Goal: Transaction & Acquisition: Purchase product/service

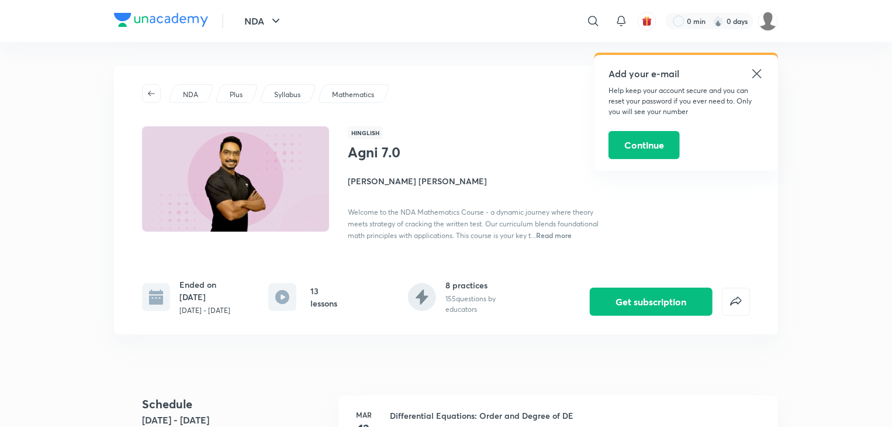
drag, startPoint x: 725, startPoint y: 76, endPoint x: 732, endPoint y: 73, distance: 7.1
click at [732, 73] on h5 "Add your e-mail" at bounding box center [685, 74] width 155 height 14
click at [775, 57] on div "Add your e-mail Help keep your account secure and you can reset your password i…" at bounding box center [685, 113] width 183 height 116
click at [761, 70] on icon at bounding box center [757, 74] width 14 height 14
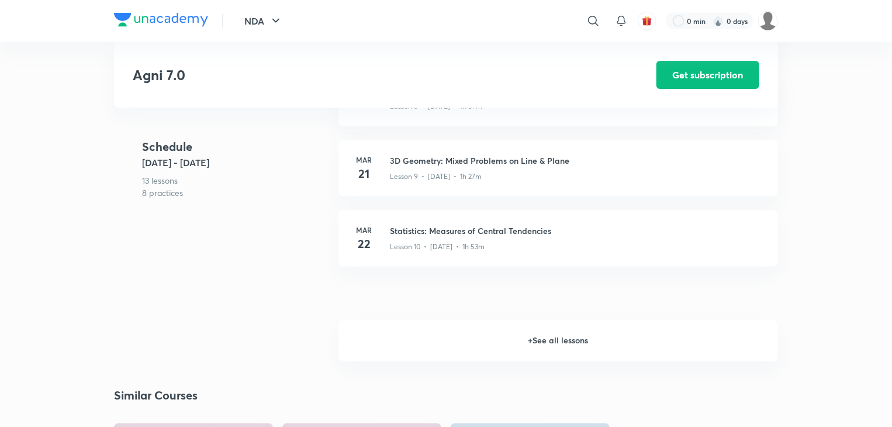
scroll to position [935, 0]
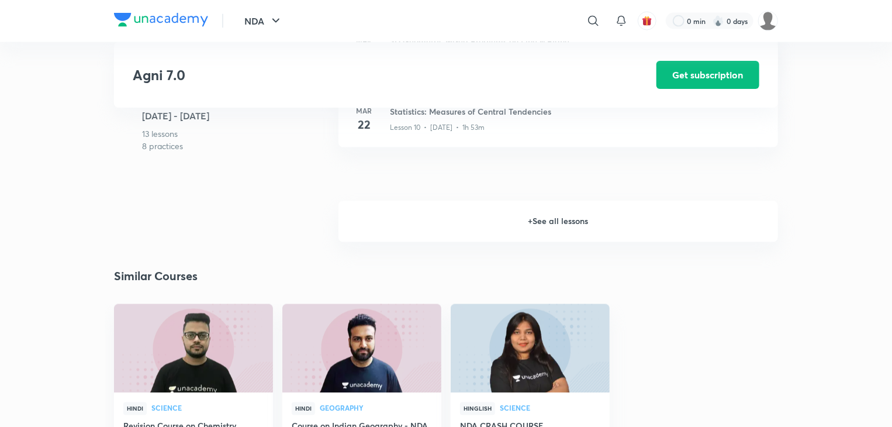
click at [540, 227] on h6 "+ See all lessons" at bounding box center [557, 221] width 439 height 41
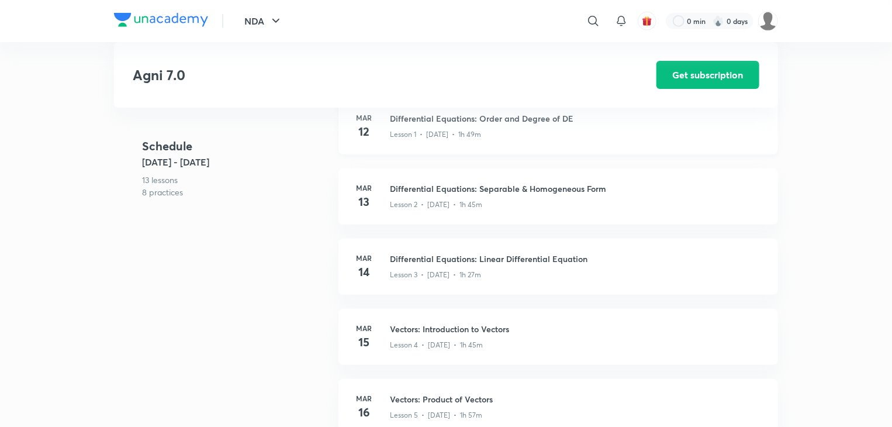
scroll to position [175, 0]
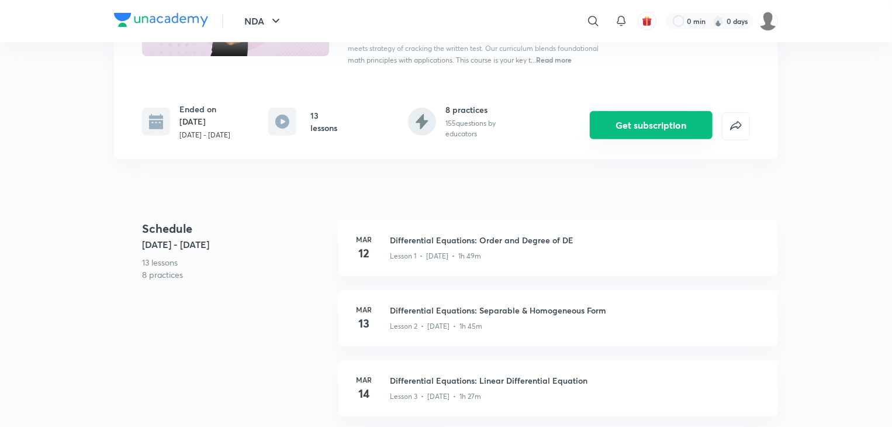
click at [693, 130] on button "Get subscription" at bounding box center [651, 125] width 123 height 28
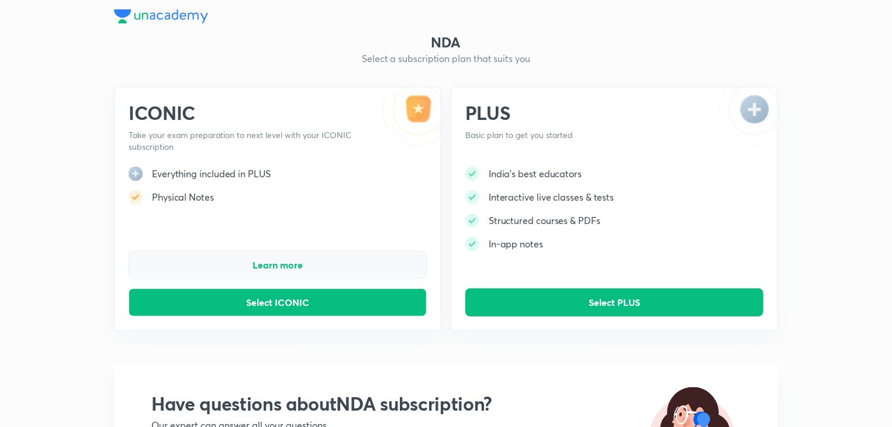
click at [309, 262] on button "Learn more" at bounding box center [278, 265] width 298 height 28
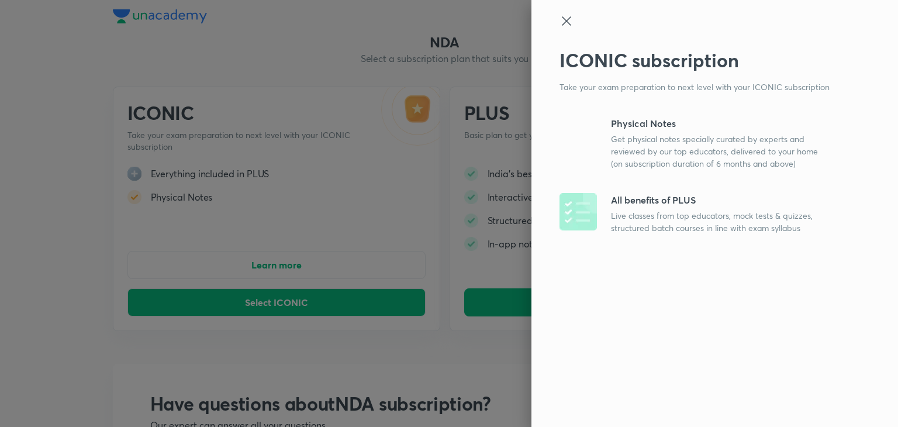
click at [559, 24] on icon at bounding box center [566, 21] width 14 height 14
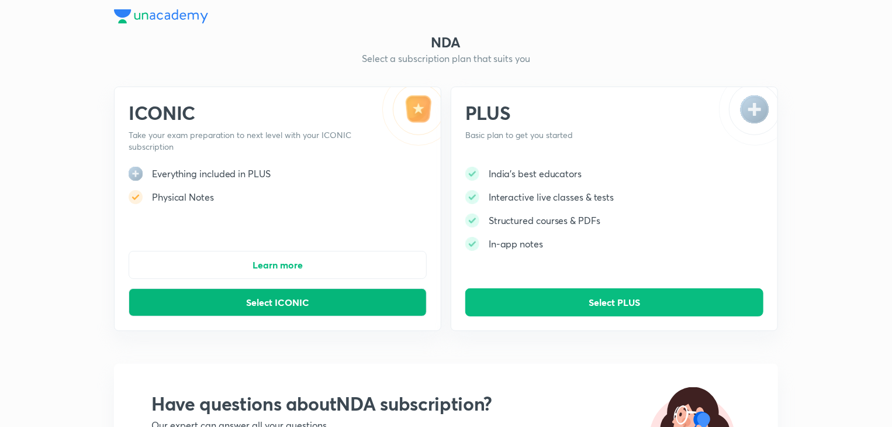
click at [267, 303] on span "Select ICONIC" at bounding box center [277, 302] width 63 height 12
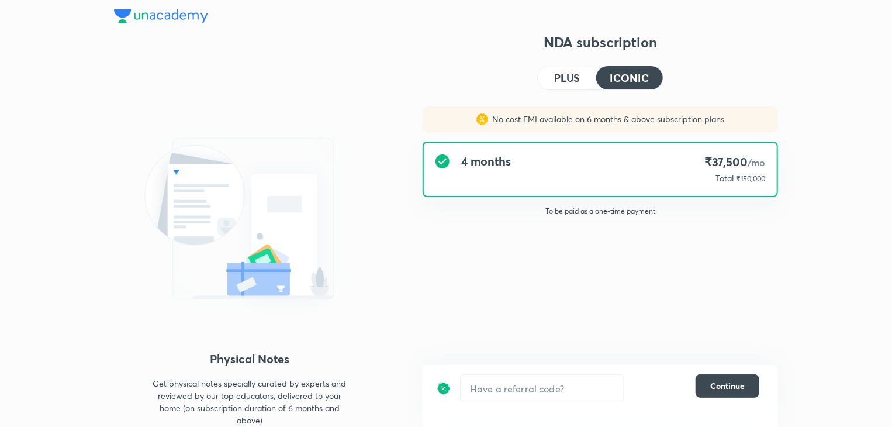
click at [562, 82] on h4 "PLUS" at bounding box center [567, 77] width 26 height 11
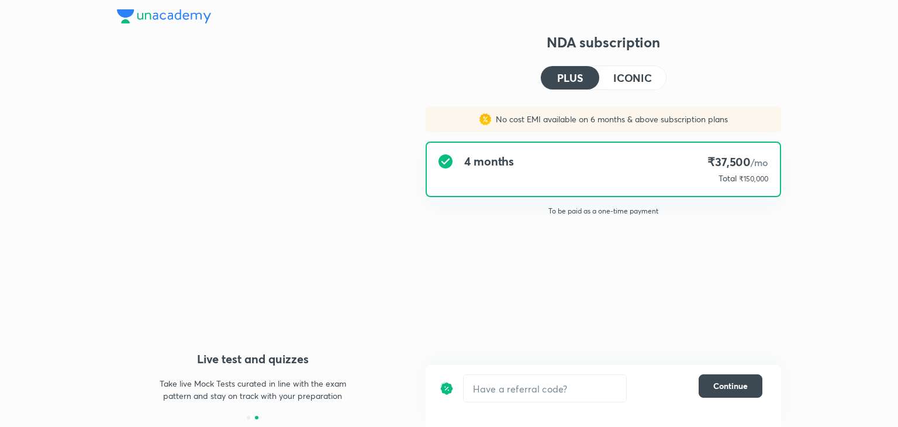
click at [611, 80] on button "ICONIC" at bounding box center [632, 77] width 67 height 23
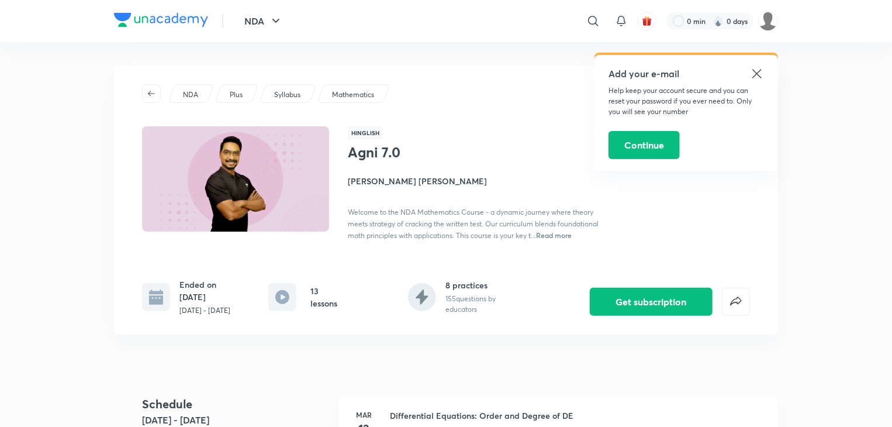
click at [754, 64] on div "Add your e-mail Help keep your account secure and you can reset your password i…" at bounding box center [685, 113] width 183 height 116
click at [750, 73] on icon at bounding box center [757, 74] width 14 height 14
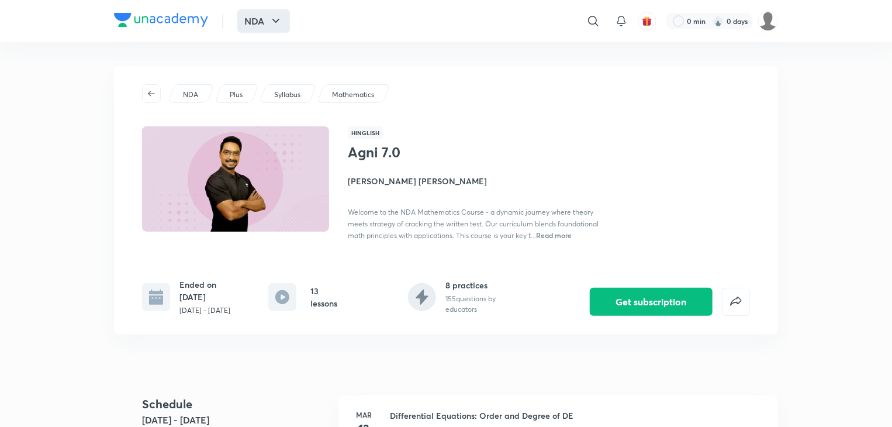
click at [266, 18] on button "NDA" at bounding box center [263, 20] width 53 height 23
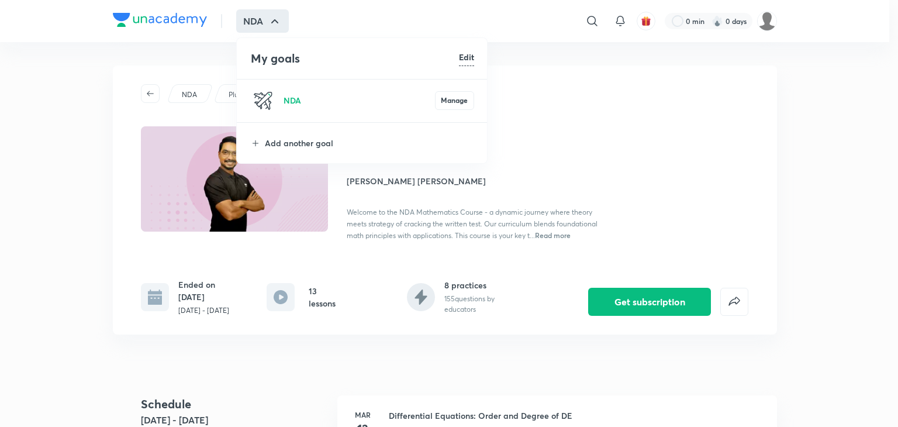
click at [657, 131] on div at bounding box center [449, 213] width 898 height 427
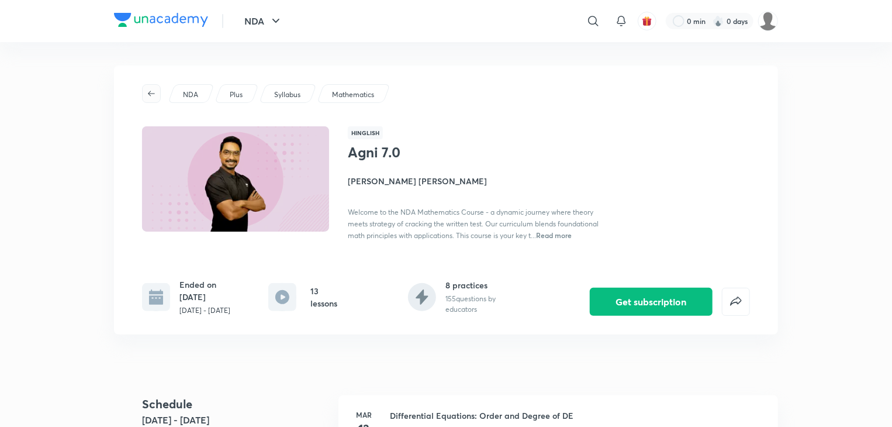
click at [146, 96] on span "button" at bounding box center [152, 93] width 18 height 9
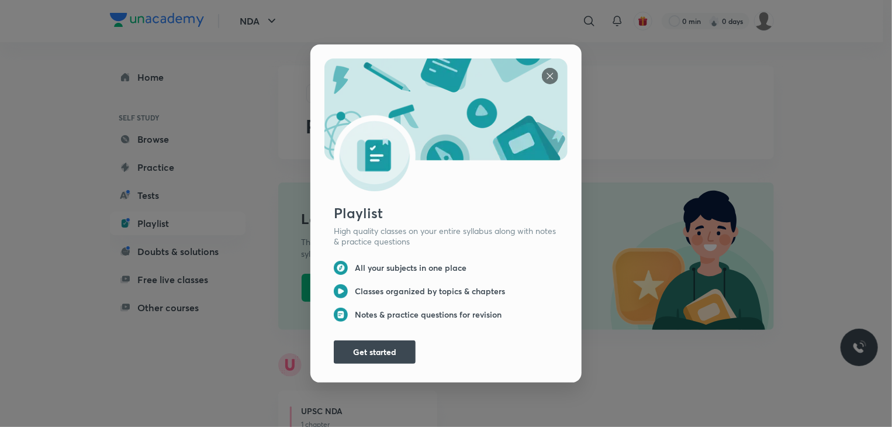
click at [542, 70] on img at bounding box center [550, 76] width 16 height 16
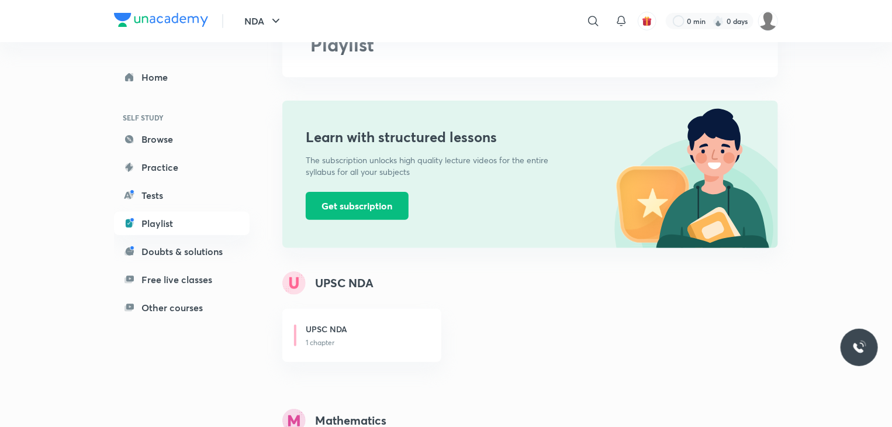
scroll to position [234, 0]
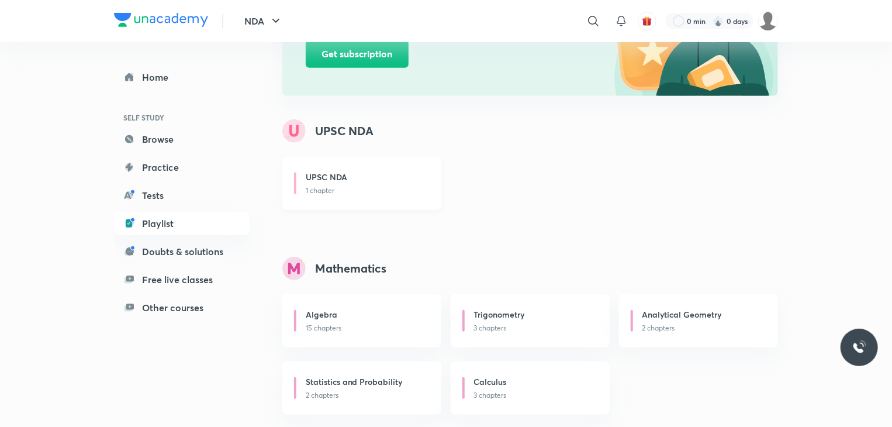
click at [403, 175] on div "UPSC NDA" at bounding box center [367, 178] width 122 height 15
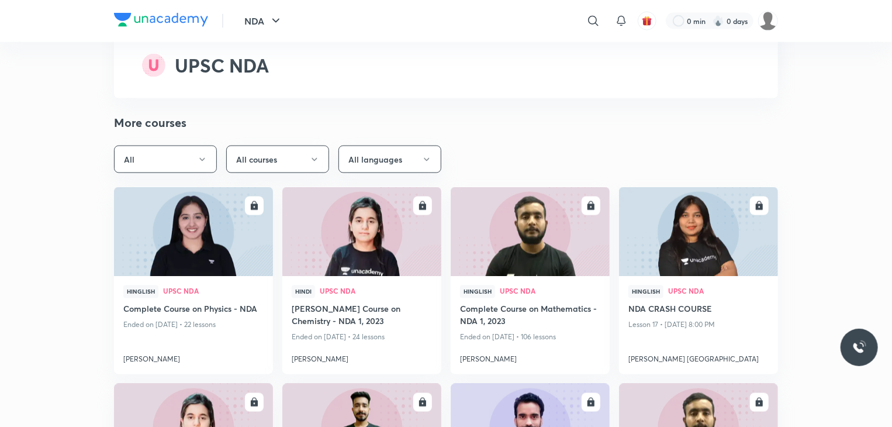
scroll to position [876, 0]
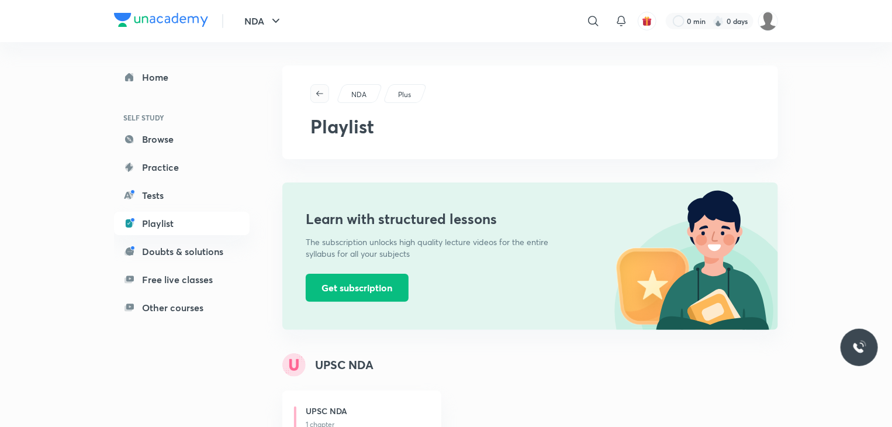
click at [313, 98] on span "button" at bounding box center [320, 93] width 18 height 9
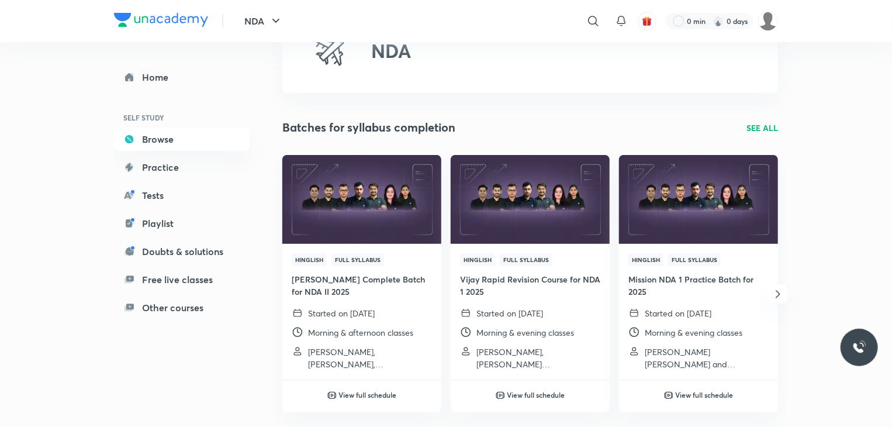
scroll to position [58, 0]
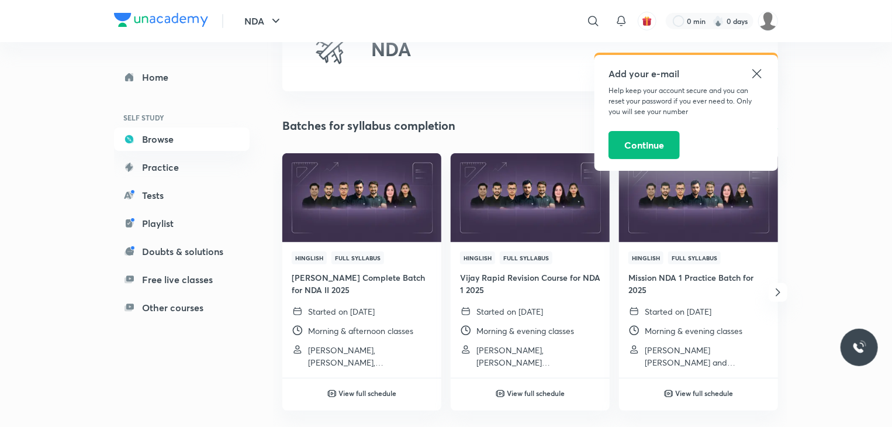
click at [753, 72] on icon at bounding box center [757, 74] width 14 height 14
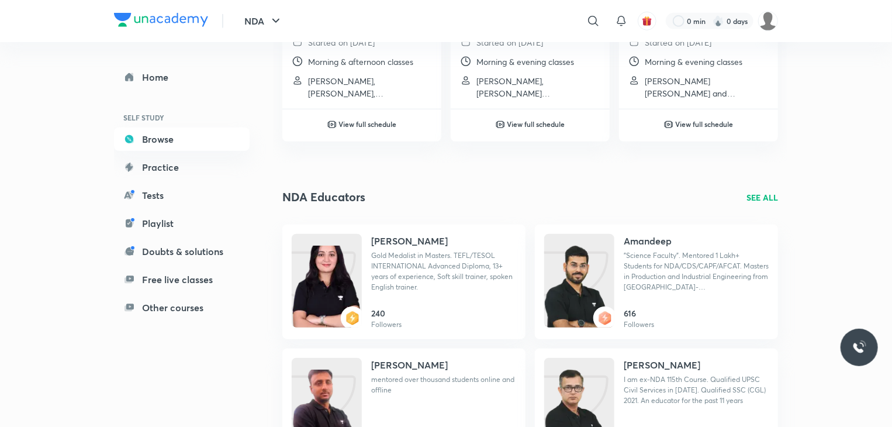
scroll to position [175, 0]
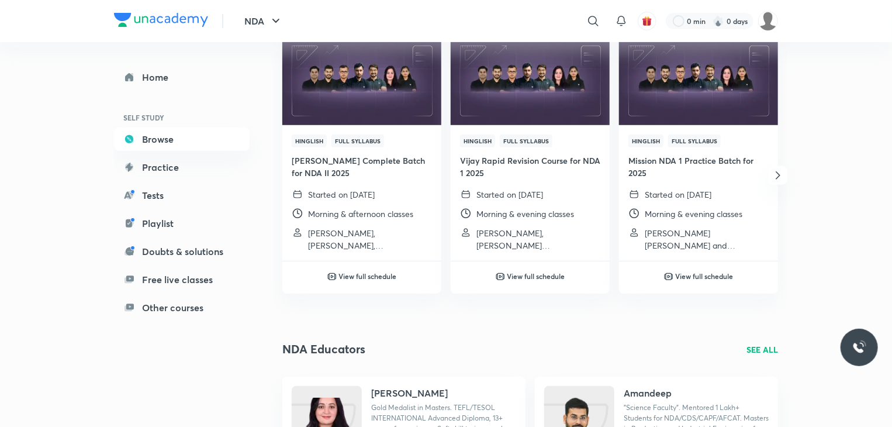
click at [778, 174] on icon "button" at bounding box center [777, 175] width 4 height 8
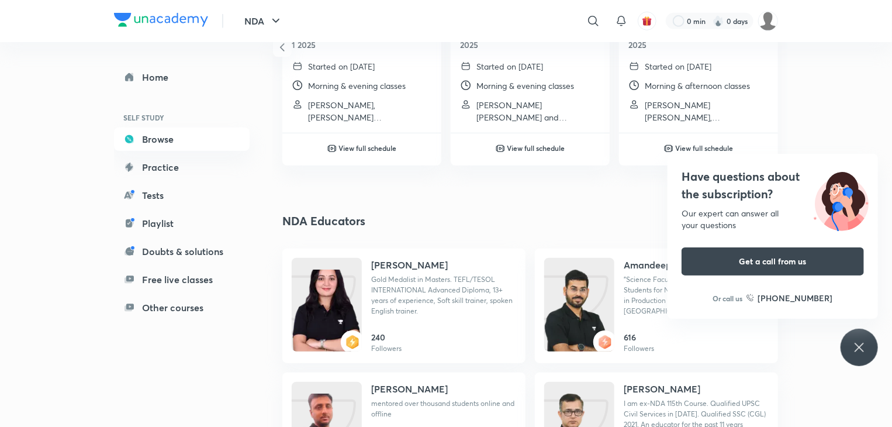
scroll to position [11, 0]
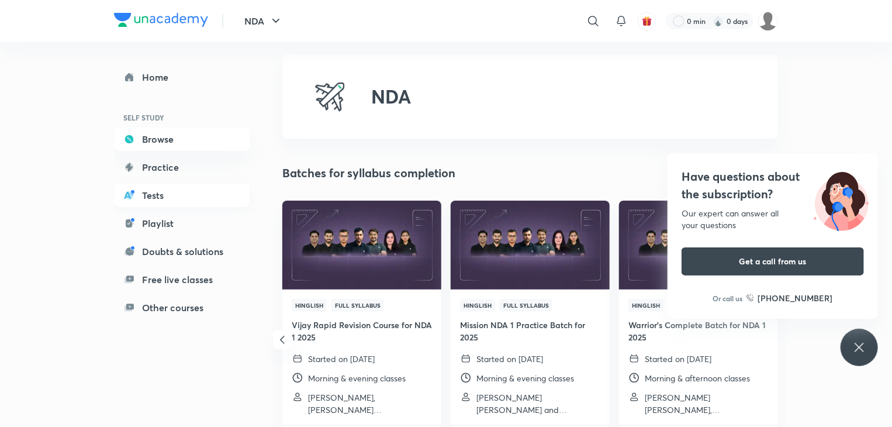
click at [183, 200] on link "Tests" at bounding box center [182, 194] width 136 height 23
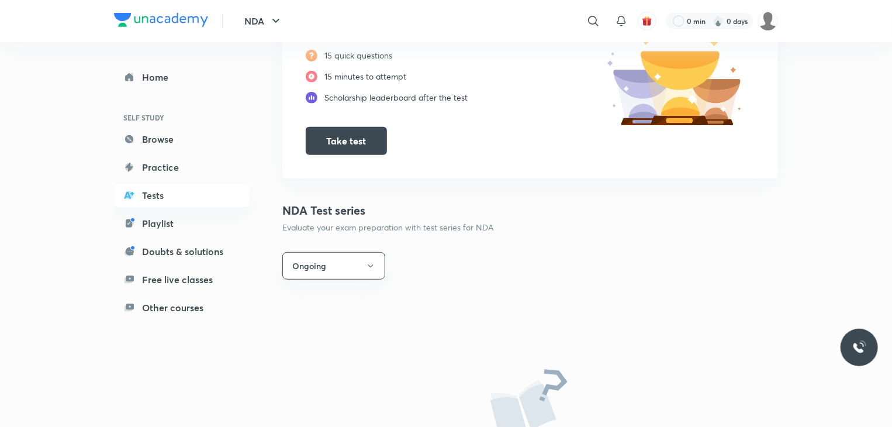
scroll to position [58, 0]
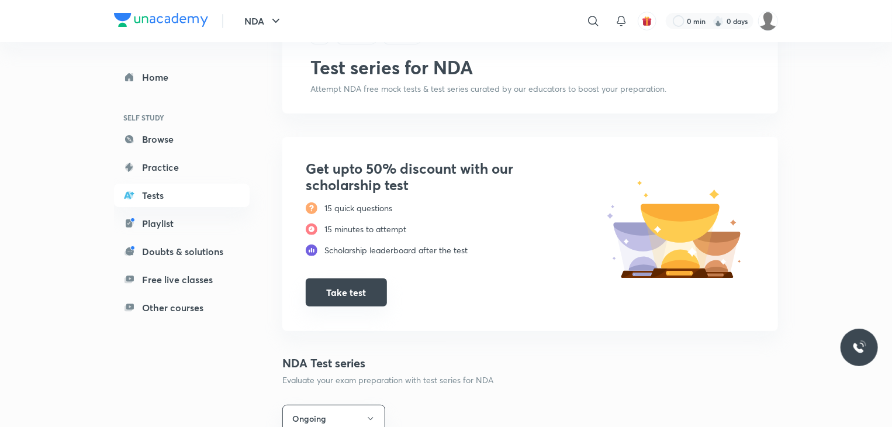
click at [331, 290] on button "Take test" at bounding box center [346, 292] width 81 height 28
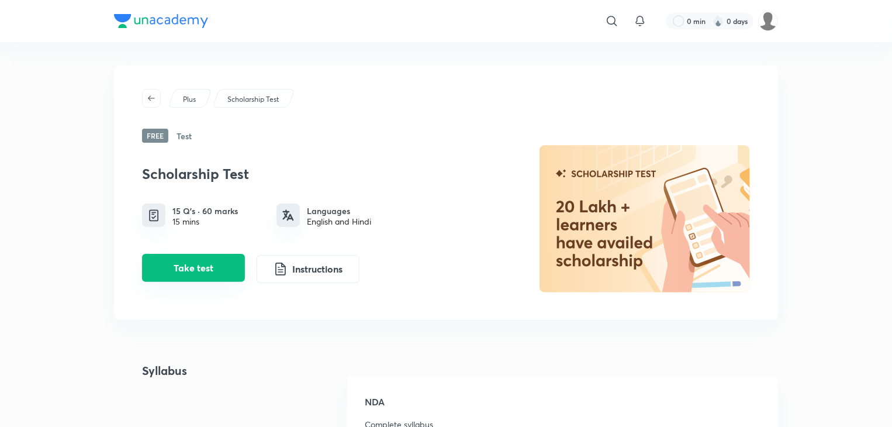
click at [206, 276] on button "Take test" at bounding box center [193, 268] width 103 height 28
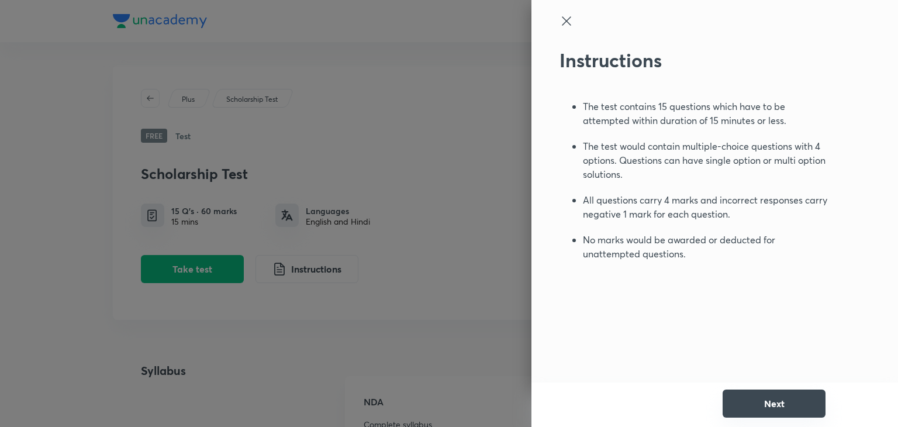
click at [778, 396] on button "Next" at bounding box center [773, 403] width 103 height 28
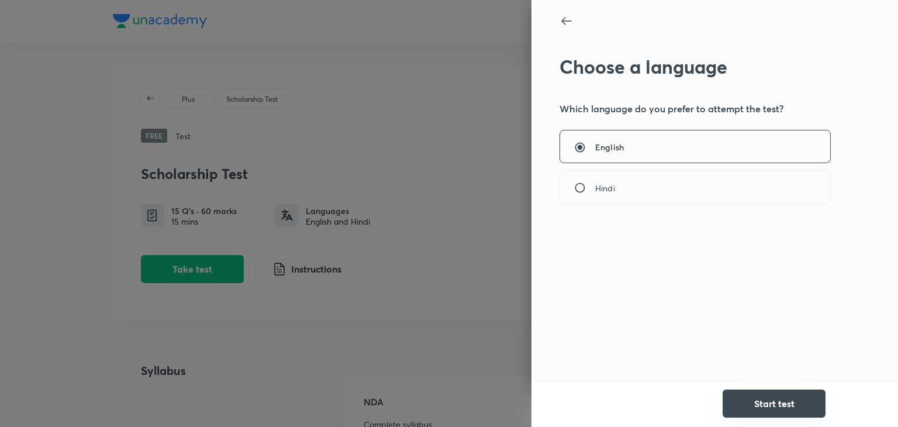
click at [809, 413] on button "Start test" at bounding box center [773, 403] width 103 height 28
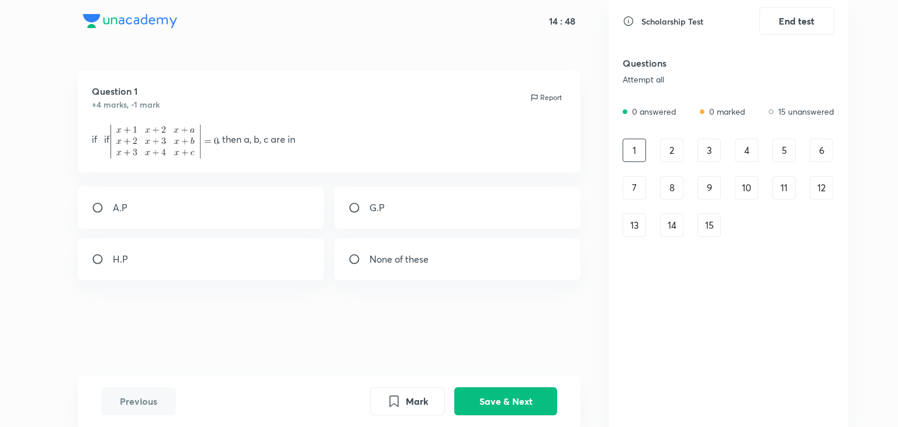
drag, startPoint x: 90, startPoint y: 139, endPoint x: 161, endPoint y: 141, distance: 71.3
click at [155, 141] on div "Question 1 +4 marks, -1 mark Report if if , then a, b, c are in" at bounding box center [329, 121] width 503 height 102
click at [407, 209] on div "G.P" at bounding box center [457, 207] width 247 height 42
radio input "true"
click at [264, 205] on div "A.P" at bounding box center [201, 207] width 247 height 42
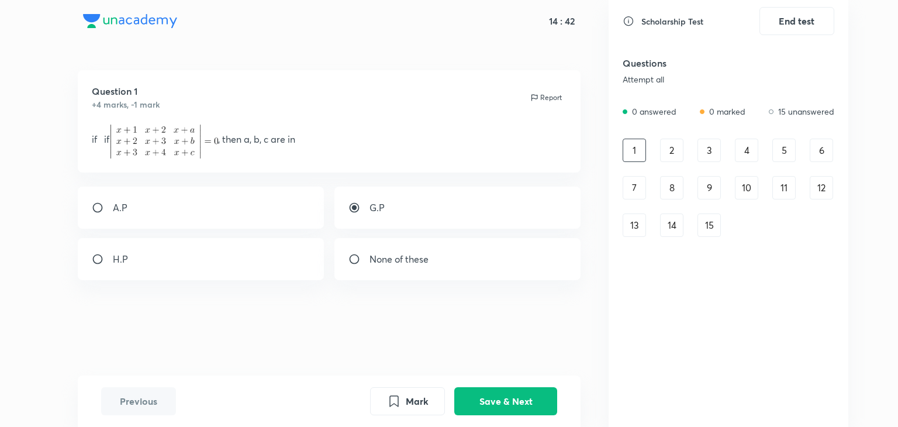
radio input "true"
radio input "false"
click at [531, 404] on button "Save & Next" at bounding box center [505, 400] width 103 height 28
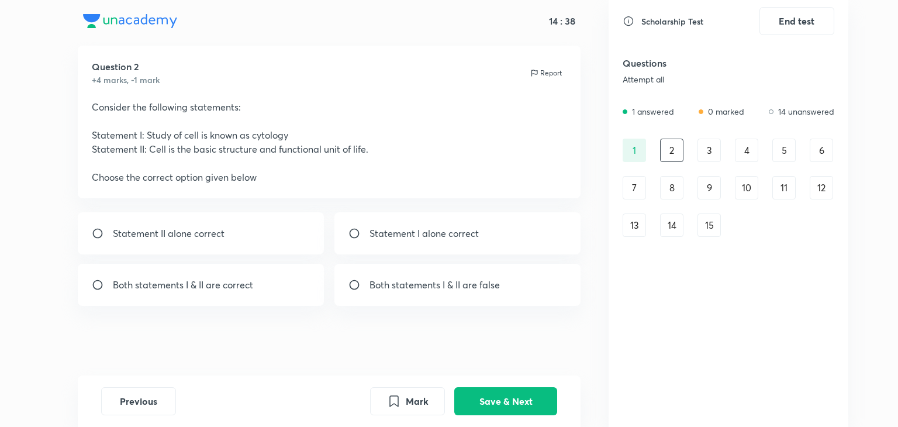
scroll to position [25, 0]
click at [266, 297] on div "Both statements I & II are correct" at bounding box center [201, 284] width 247 height 42
radio input "true"
click at [507, 405] on button "Save & Next" at bounding box center [505, 400] width 103 height 28
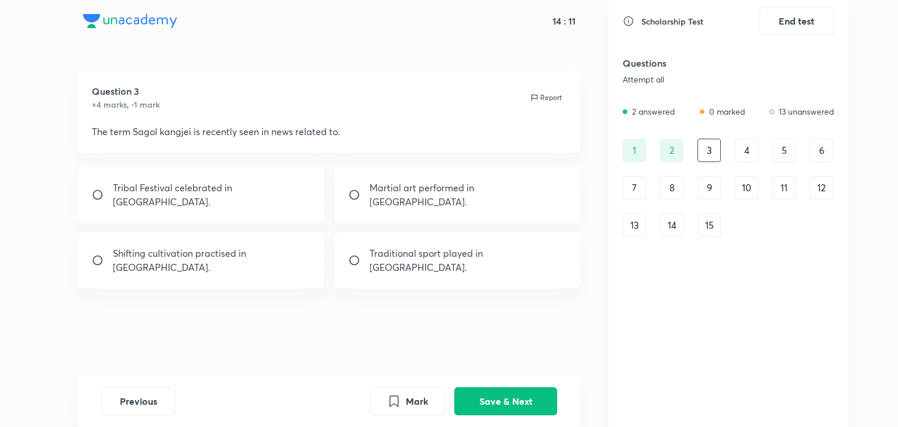
click at [442, 248] on div "Traditional sport played in [GEOGRAPHIC_DATA]." at bounding box center [457, 260] width 247 height 56
radio input "true"
click at [533, 389] on button "Save & Next" at bounding box center [505, 400] width 103 height 28
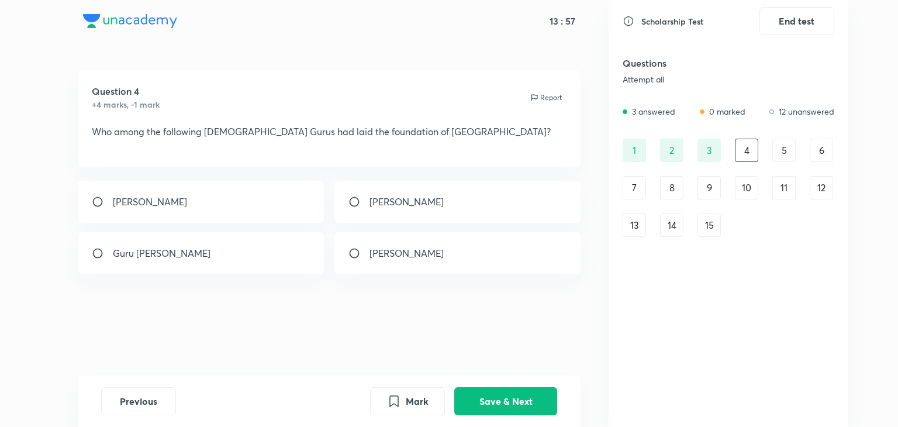
click at [397, 223] on div "Guru [PERSON_NAME] Guru Ram Das Guru Arjan Dev Guru [PERSON_NAME]" at bounding box center [329, 227] width 503 height 93
click at [400, 213] on div "[PERSON_NAME]" at bounding box center [457, 202] width 247 height 42
radio input "true"
click at [511, 404] on button "Save & Next" at bounding box center [505, 400] width 103 height 28
click at [279, 218] on div "[GEOGRAPHIC_DATA]/" at bounding box center [201, 202] width 247 height 42
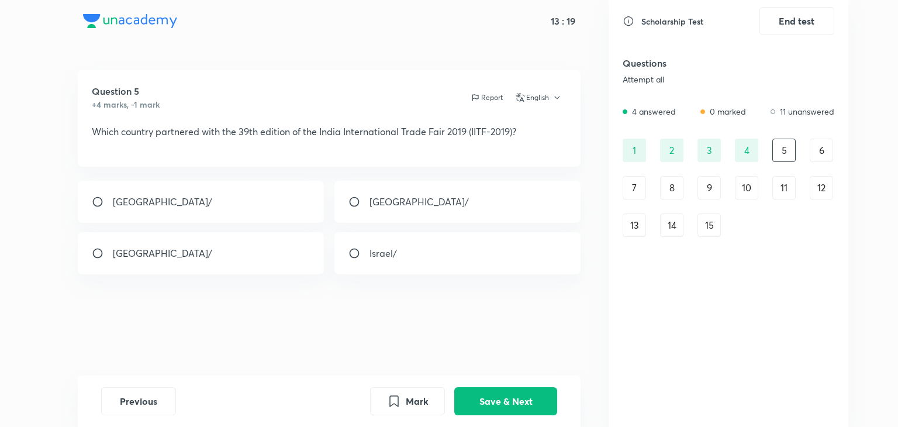
radio input "true"
click at [486, 400] on button "Save & Next" at bounding box center [505, 400] width 103 height 28
click at [358, 216] on div "[DATE]" at bounding box center [457, 202] width 247 height 42
radio input "true"
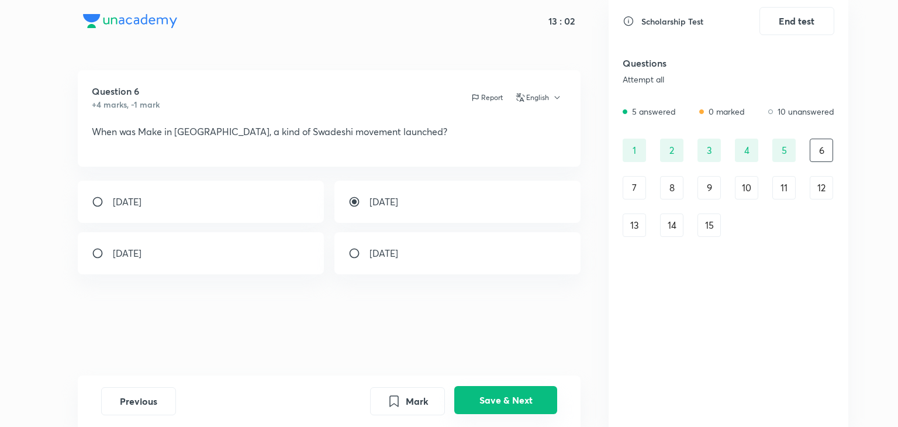
click at [495, 391] on button "Save & Next" at bounding box center [505, 400] width 103 height 28
click at [372, 201] on p "20%" at bounding box center [379, 202] width 20 height 14
radio input "true"
click at [523, 388] on button "Save & Next" at bounding box center [505, 400] width 103 height 28
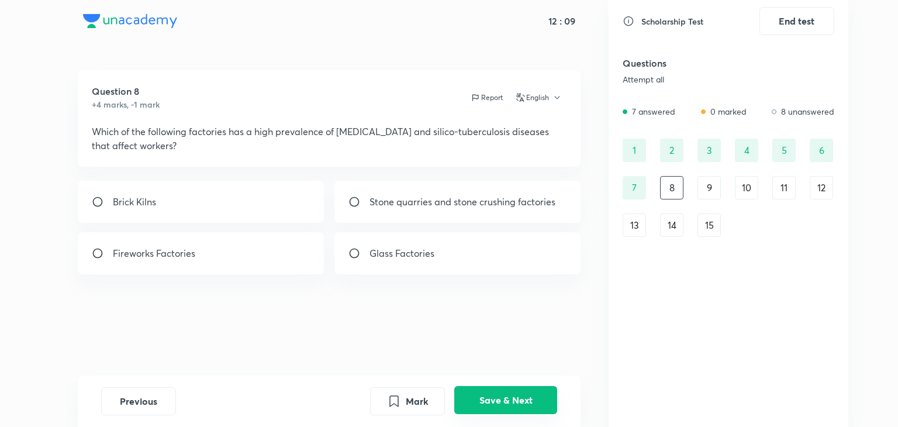
click at [525, 401] on button "Save & Next" at bounding box center [505, 400] width 103 height 28
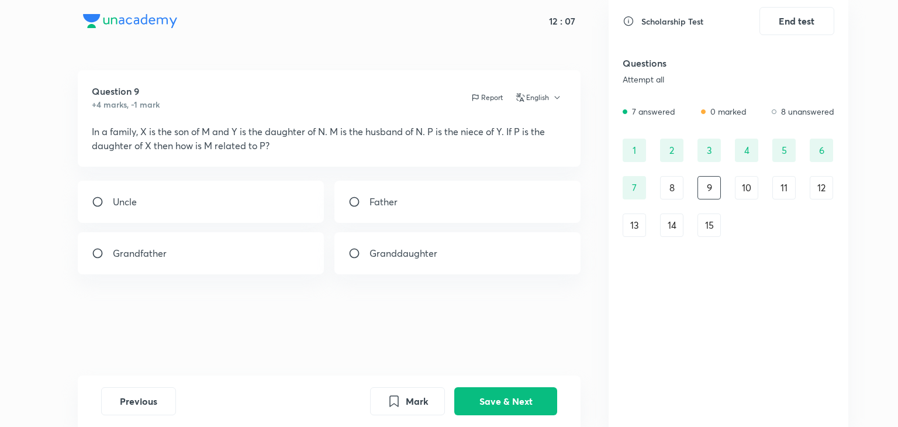
click at [626, 188] on div "7" at bounding box center [633, 187] width 23 height 23
click at [674, 188] on div "8" at bounding box center [671, 187] width 23 height 23
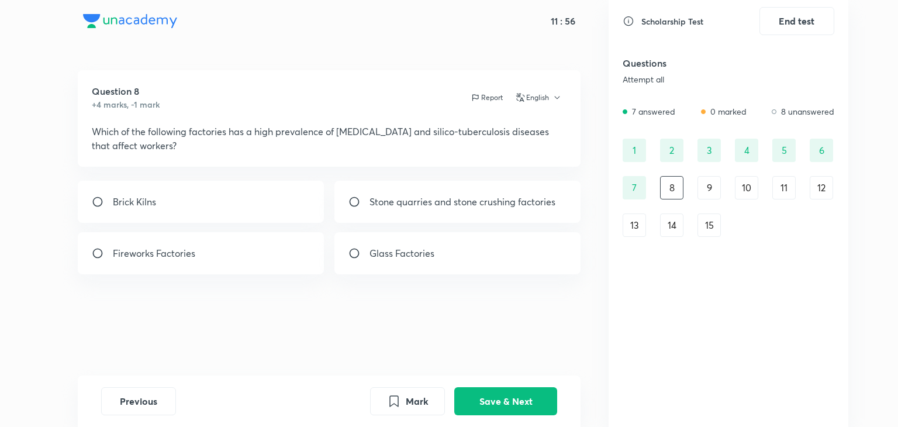
drag, startPoint x: 189, startPoint y: 131, endPoint x: 244, endPoint y: 136, distance: 55.1
click at [244, 136] on p "Which of the following factories has a high prevalence of [MEDICAL_DATA] and si…" at bounding box center [329, 138] width 475 height 28
click at [378, 216] on div "Stone quarries and stone crushing factories" at bounding box center [457, 202] width 247 height 42
radio input "true"
click at [535, 410] on button "Save & Next" at bounding box center [505, 400] width 103 height 28
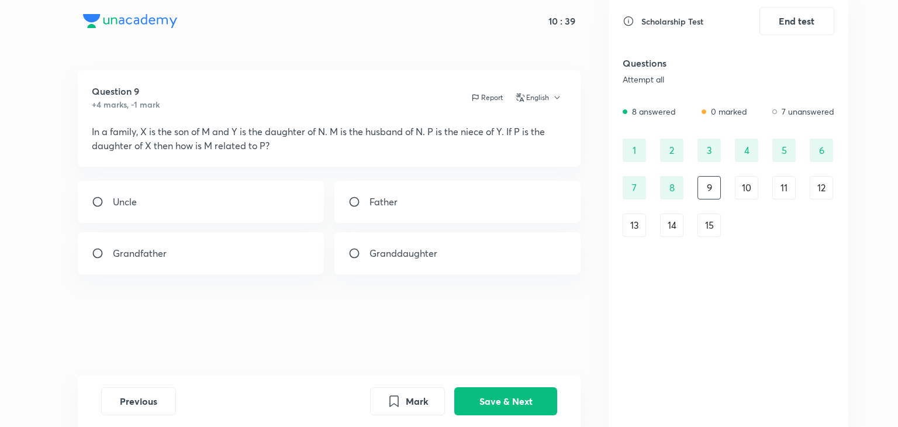
drag, startPoint x: 411, startPoint y: 359, endPoint x: 294, endPoint y: 313, distance: 125.6
click at [294, 313] on div "Question 9 +4 marks, -1 mark Report English In a family, X is the son of M and …" at bounding box center [329, 222] width 559 height 305
click at [285, 246] on div "Grandfather" at bounding box center [201, 253] width 247 height 42
radio input "true"
click at [542, 400] on button "Save & Next" at bounding box center [505, 400] width 103 height 28
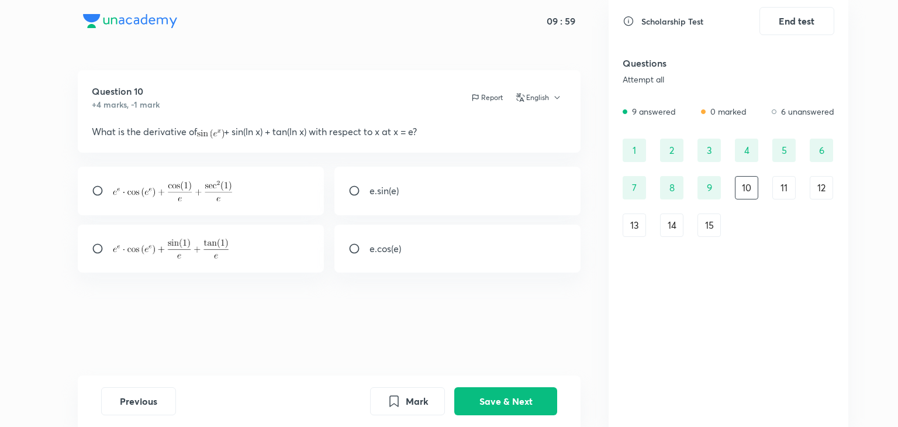
click at [189, 257] on img at bounding box center [171, 248] width 116 height 20
radio input "true"
click at [262, 193] on div at bounding box center [201, 191] width 247 height 48
radio input "true"
radio input "false"
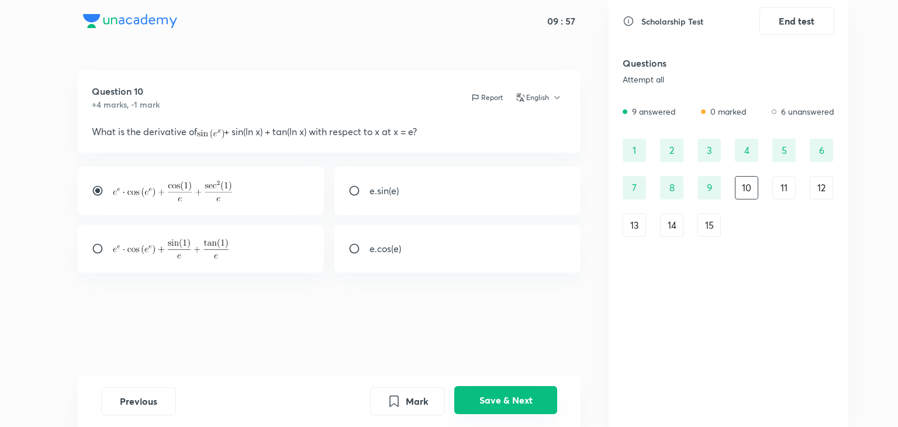
click at [501, 397] on button "Save & Next" at bounding box center [505, 400] width 103 height 28
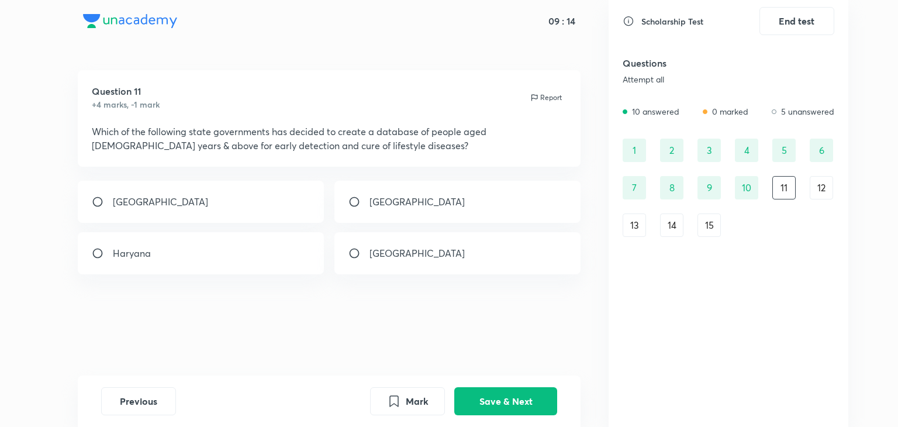
click at [421, 197] on div "[GEOGRAPHIC_DATA]" at bounding box center [457, 202] width 247 height 42
radio input "true"
click at [528, 400] on button "Save & Next" at bounding box center [505, 400] width 103 height 28
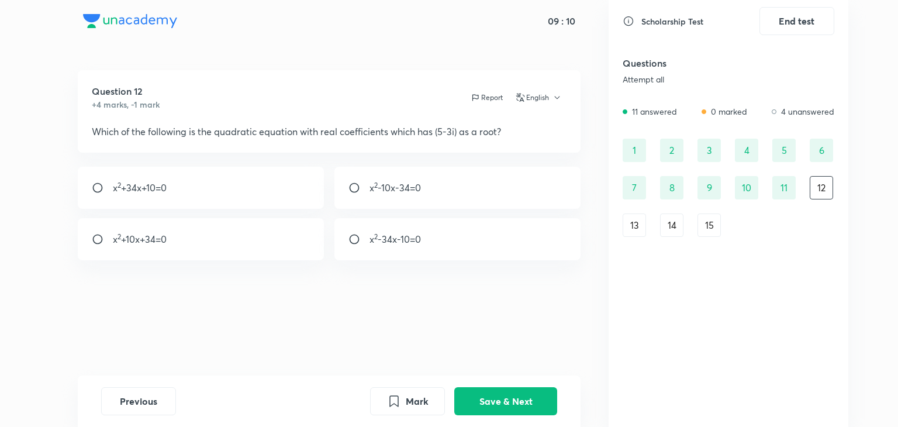
click at [403, 250] on div "x 2 -34x-10=0" at bounding box center [457, 239] width 247 height 42
radio input "true"
click at [501, 405] on button "Save & Next" at bounding box center [505, 400] width 103 height 28
click at [366, 182] on input "radio" at bounding box center [358, 188] width 21 height 12
click at [247, 239] on div "circle of radius 1" at bounding box center [201, 239] width 247 height 42
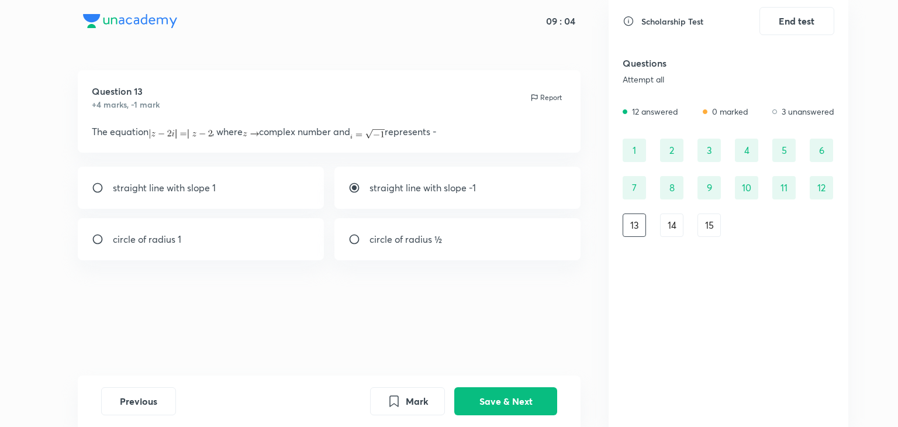
radio input "false"
radio input "true"
click at [499, 403] on button "Save & Next" at bounding box center [505, 400] width 103 height 28
click at [635, 225] on div "13" at bounding box center [633, 224] width 23 height 23
click at [662, 230] on div "14" at bounding box center [671, 224] width 23 height 23
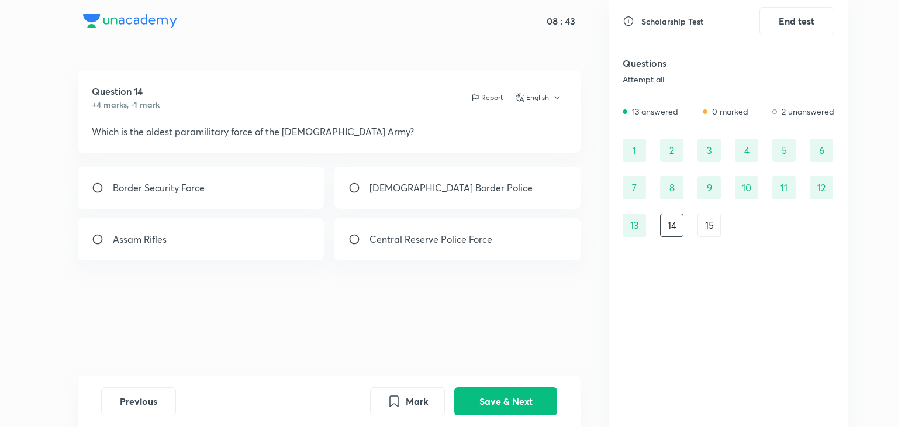
click at [257, 232] on div "Assam Rifles" at bounding box center [201, 239] width 247 height 42
radio input "true"
click at [510, 382] on div "Previous Mark Save & Next" at bounding box center [329, 400] width 503 height 51
click at [508, 395] on button "Save & Next" at bounding box center [505, 400] width 103 height 28
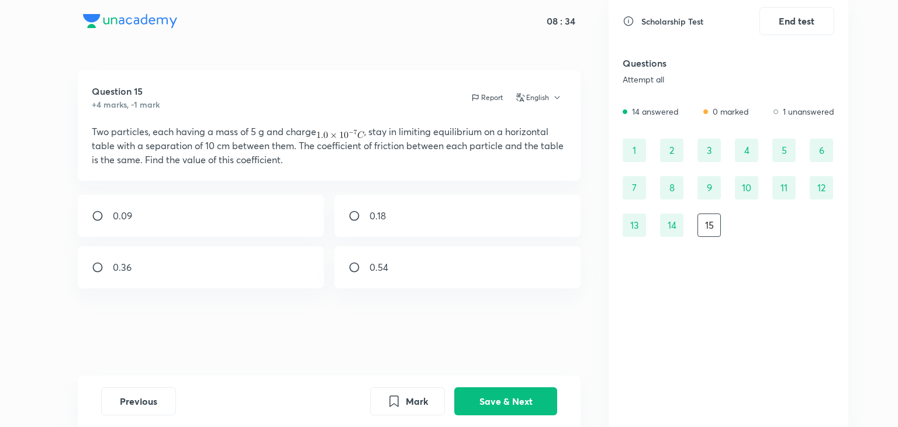
click at [354, 226] on div "0.18" at bounding box center [457, 216] width 247 height 42
radio input "true"
click at [508, 400] on button "Save & Next" at bounding box center [505, 400] width 103 height 28
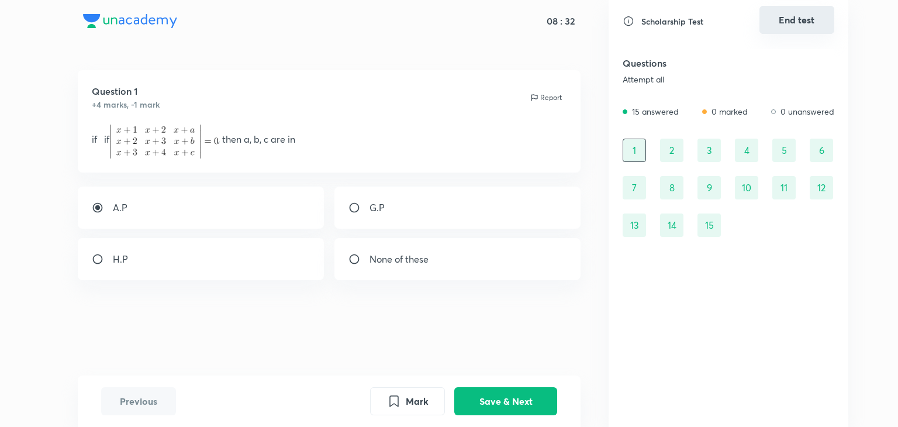
click at [801, 30] on button "End test" at bounding box center [796, 20] width 75 height 28
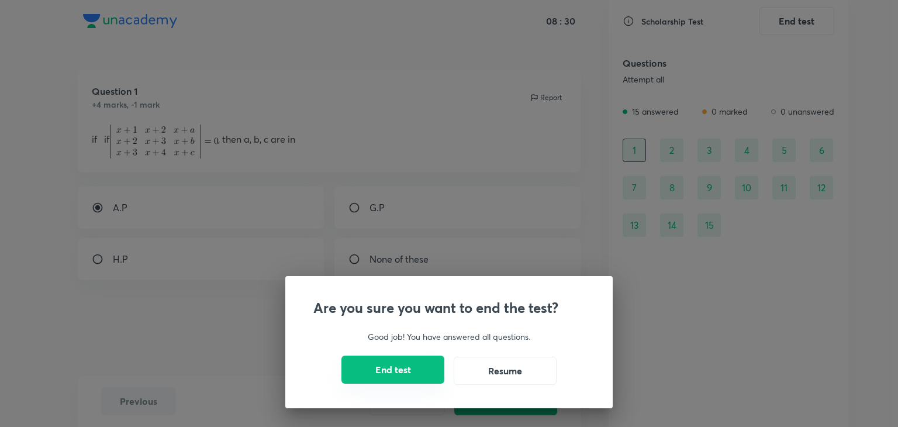
click at [417, 370] on button "End test" at bounding box center [392, 369] width 103 height 28
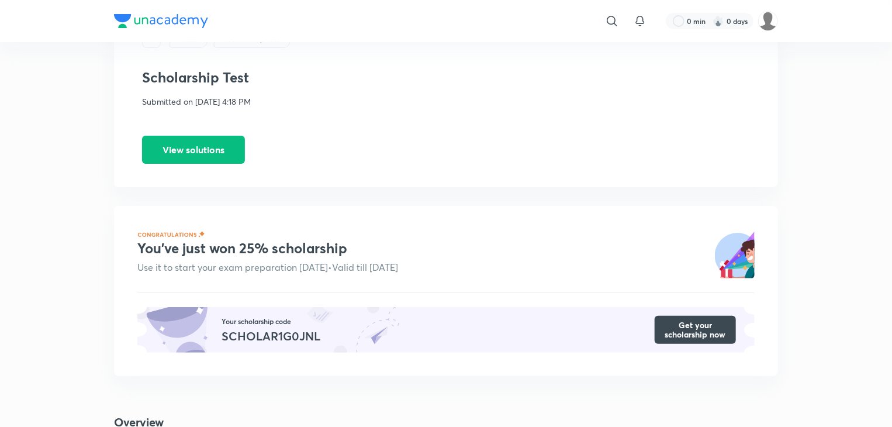
scroll to position [58, 0]
click at [711, 327] on button "Get your scholarship now" at bounding box center [694, 330] width 81 height 28
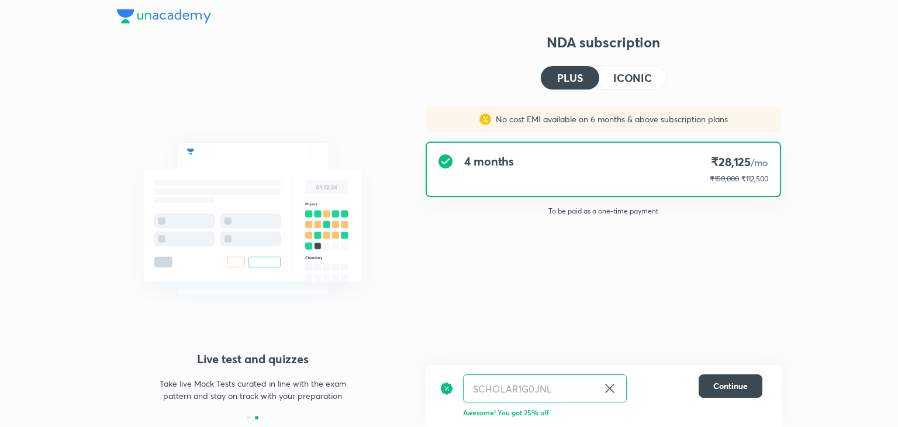
click at [608, 73] on button "ICONIC" at bounding box center [632, 77] width 67 height 23
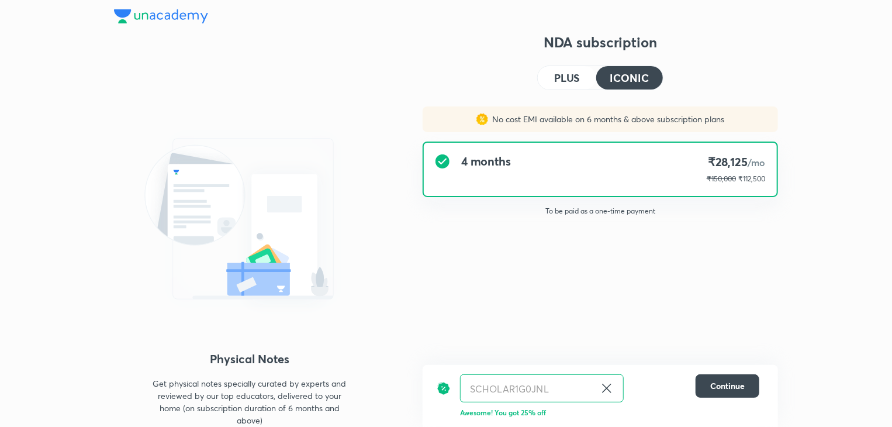
click at [584, 75] on button "PLUS" at bounding box center [567, 77] width 58 height 23
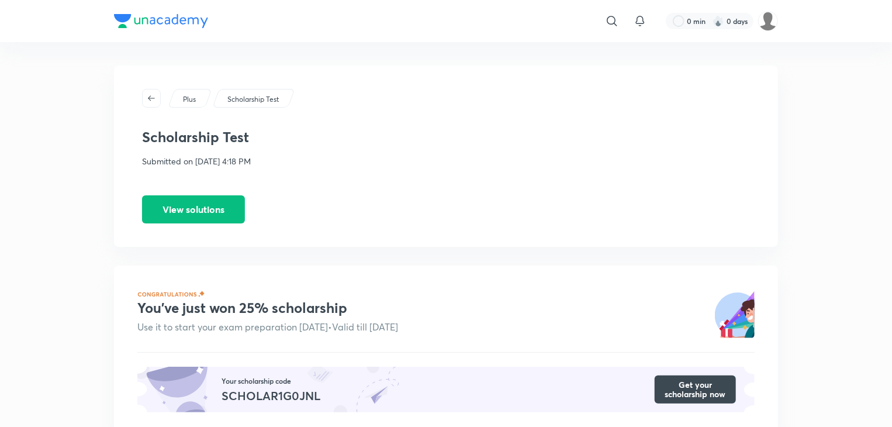
click at [122, 21] on img at bounding box center [161, 21] width 94 height 14
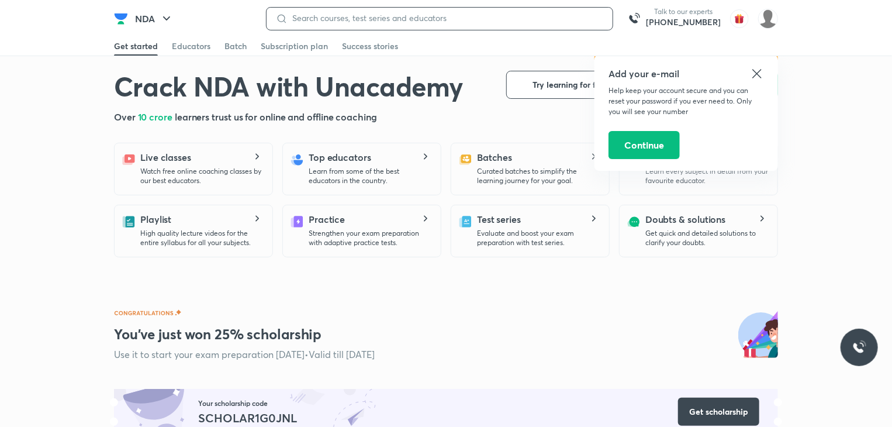
click at [332, 19] on input at bounding box center [445, 17] width 316 height 9
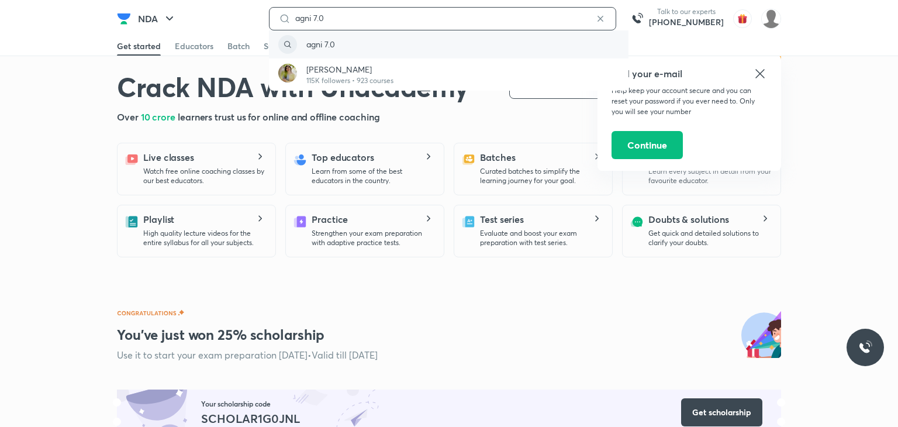
type input "agni 7.0"
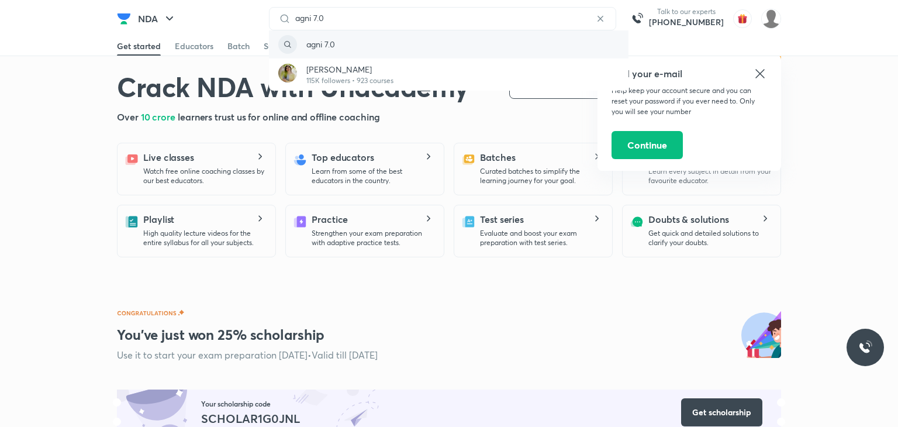
click at [317, 40] on p "agni 7.0" at bounding box center [320, 44] width 29 height 12
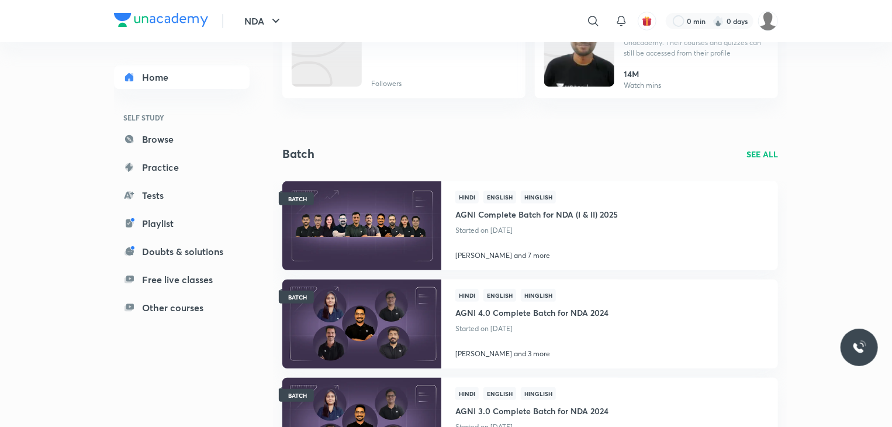
scroll to position [175, 0]
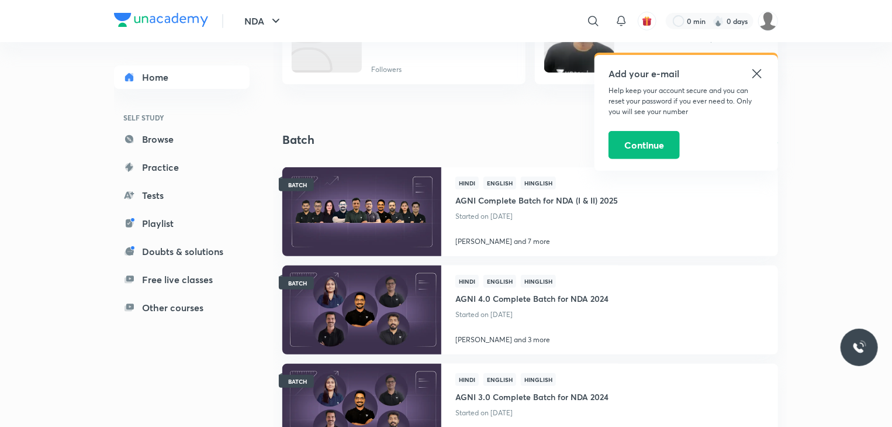
click at [758, 74] on icon at bounding box center [756, 73] width 9 height 9
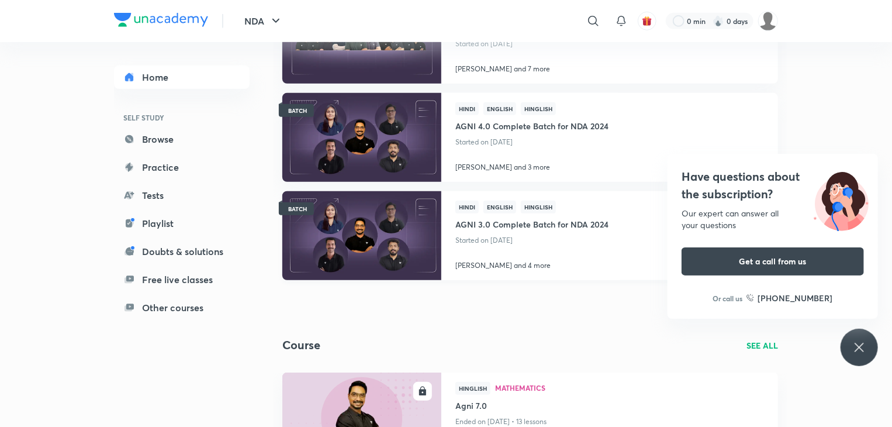
scroll to position [467, 0]
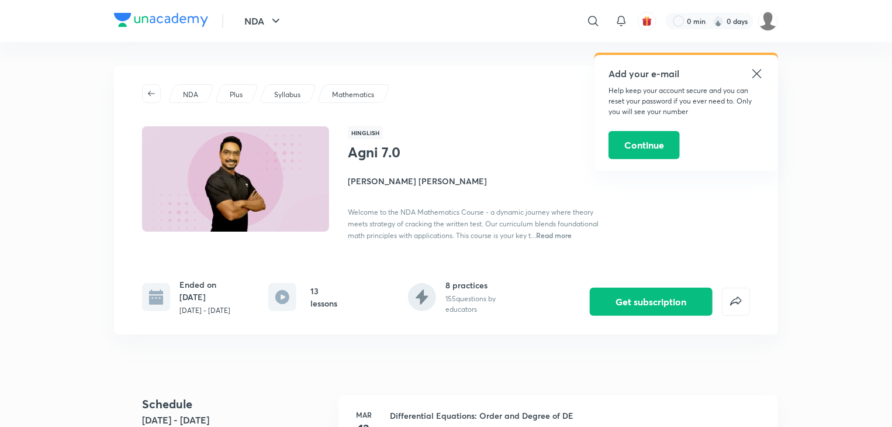
click at [750, 77] on icon at bounding box center [757, 74] width 14 height 14
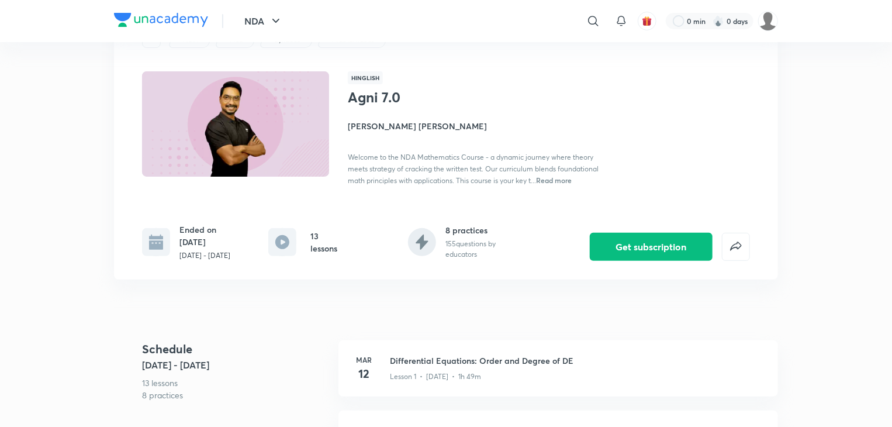
scroll to position [175, 0]
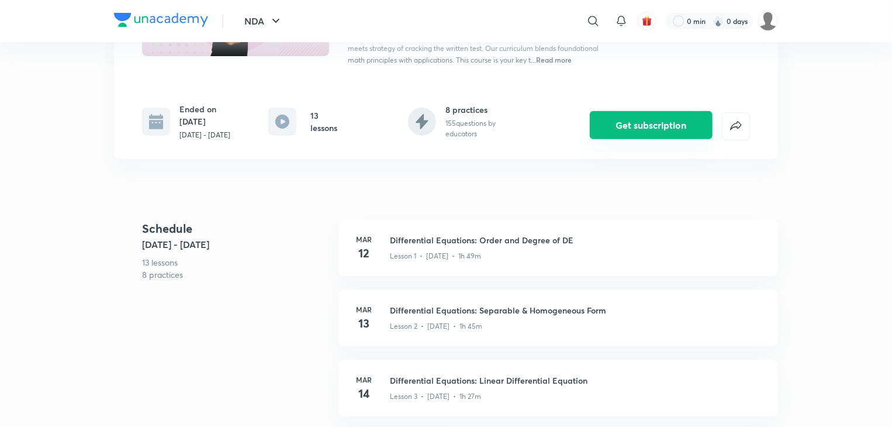
click at [612, 130] on button "Get subscription" at bounding box center [651, 125] width 123 height 28
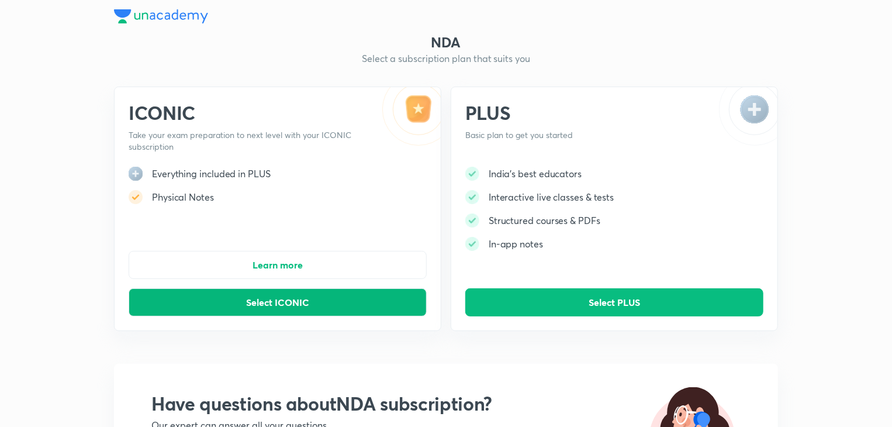
click at [415, 294] on button "Select ICONIC" at bounding box center [278, 302] width 298 height 28
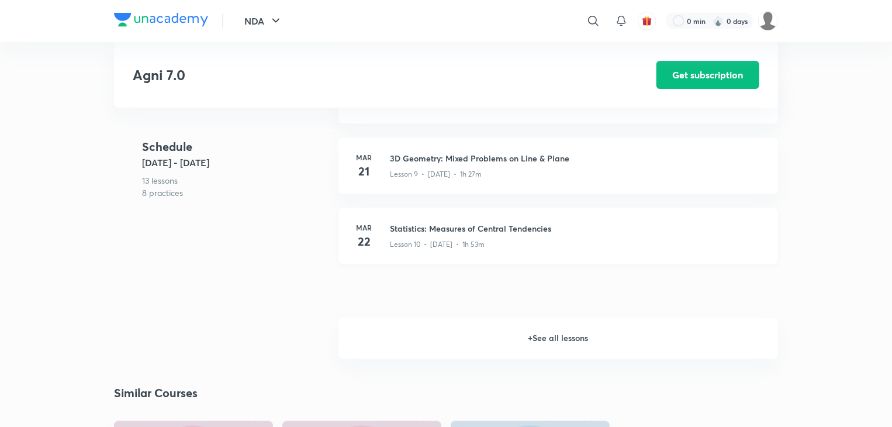
scroll to position [993, 0]
